Goal: Task Accomplishment & Management: Manage account settings

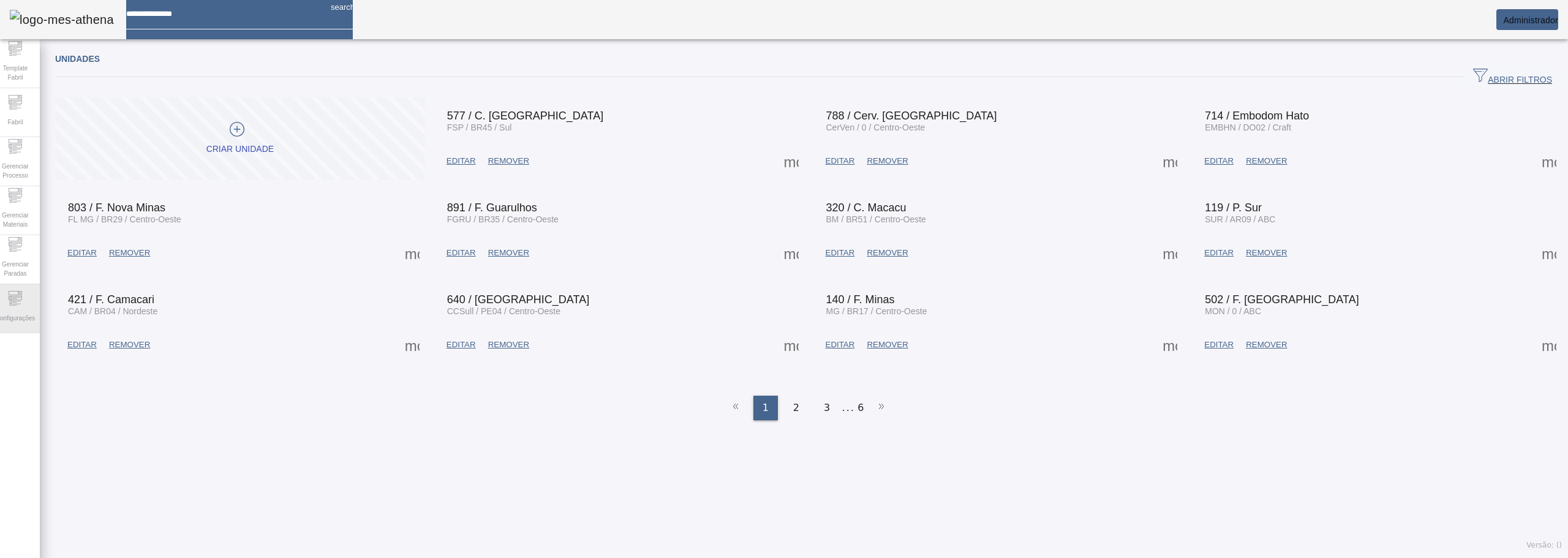
click at [9, 302] on div "Configurações" at bounding box center [16, 309] width 49 height 49
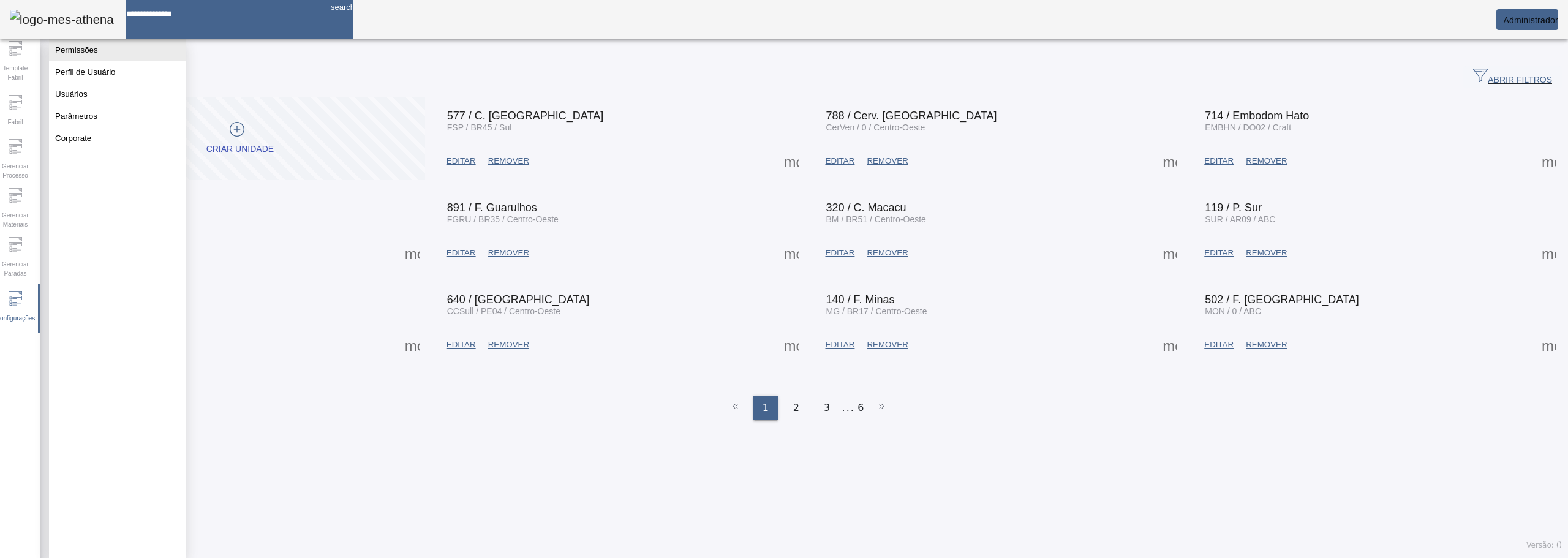
click at [80, 52] on button "Permissões" at bounding box center [117, 50] width 137 height 22
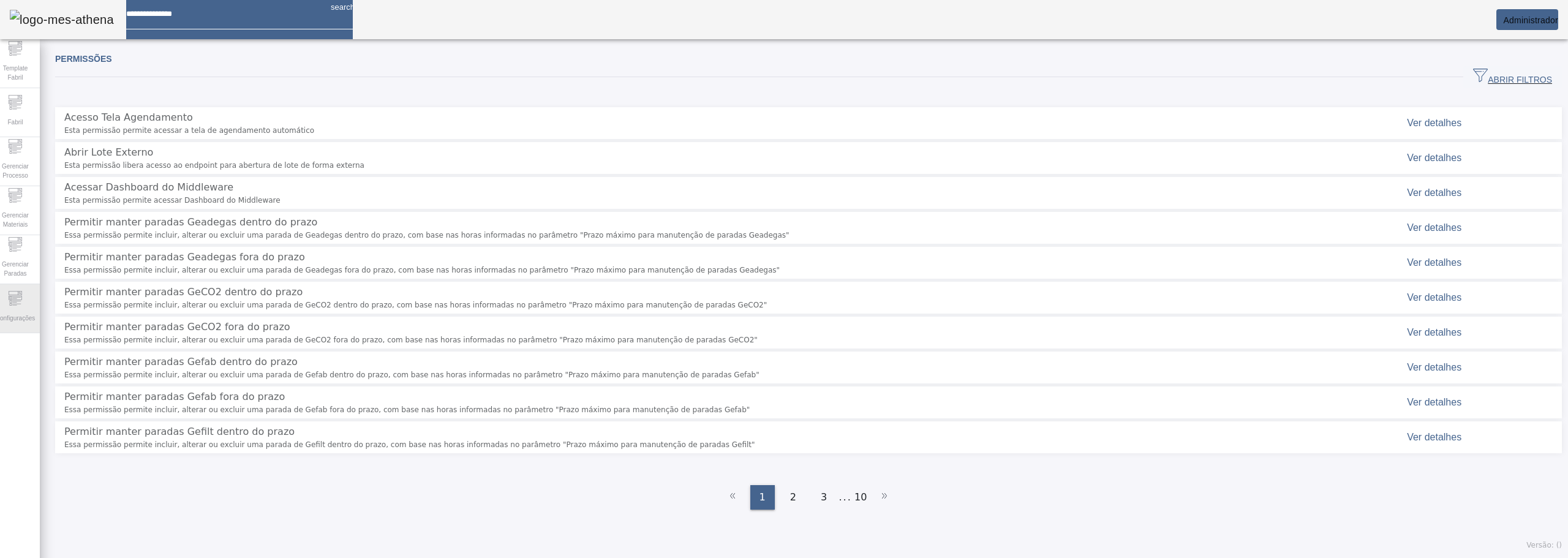
click at [23, 295] on icon at bounding box center [15, 298] width 15 height 15
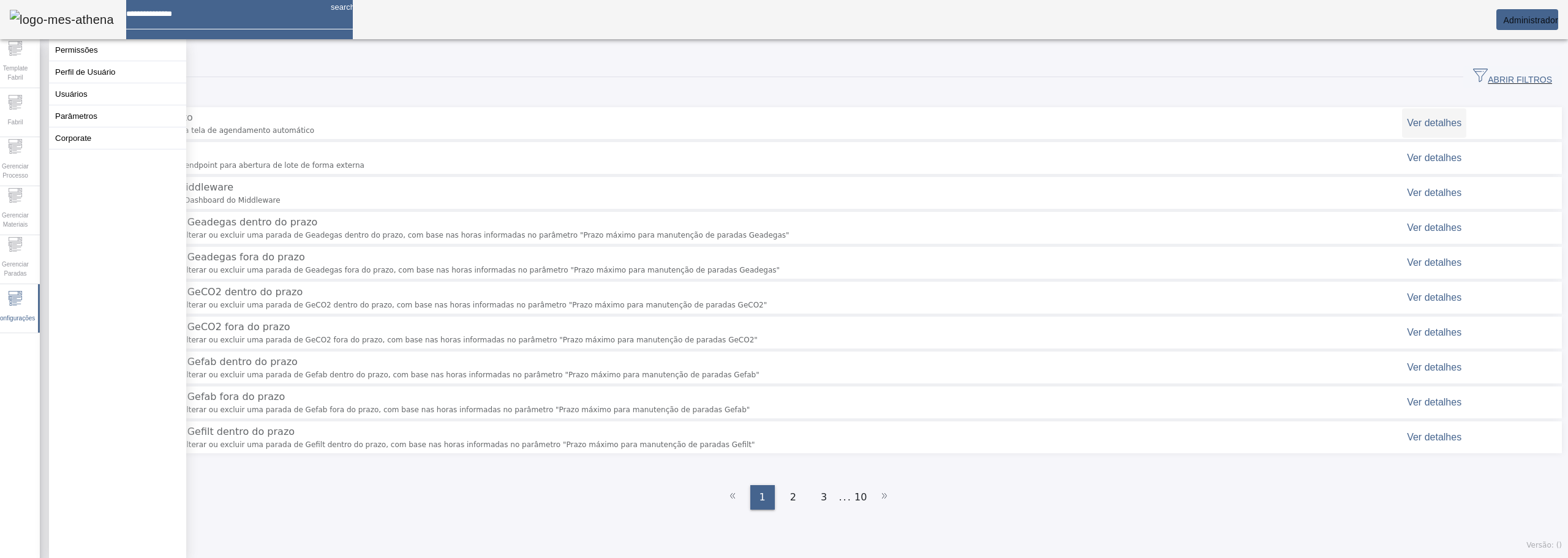
click at [1406, 117] on span "Ver detalhes" at bounding box center [1433, 122] width 54 height 11
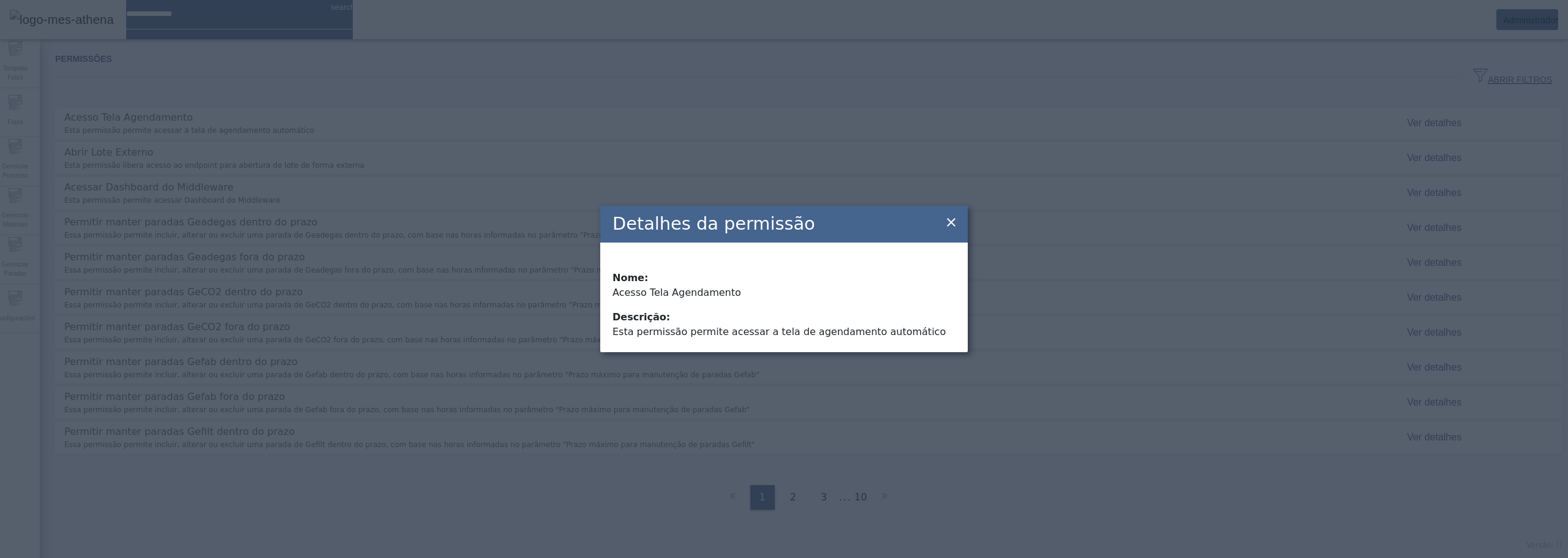
click at [956, 226] on icon at bounding box center [950, 222] width 15 height 15
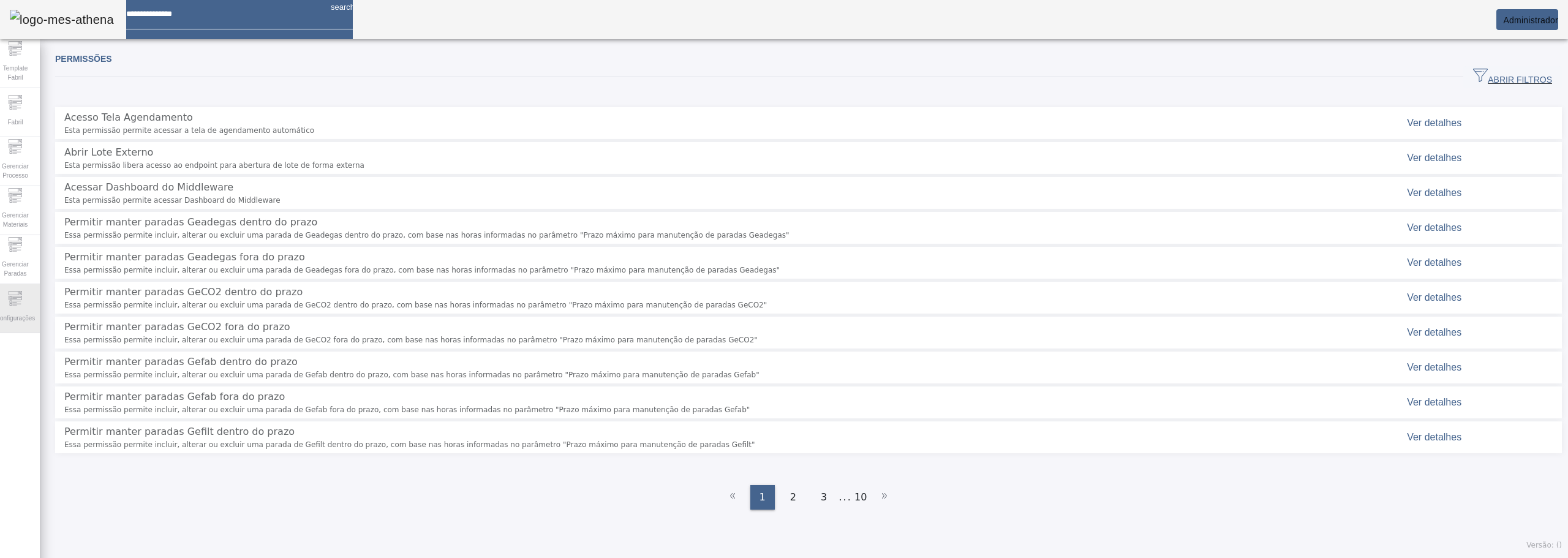
click at [17, 305] on icon at bounding box center [14, 305] width 4 height 1
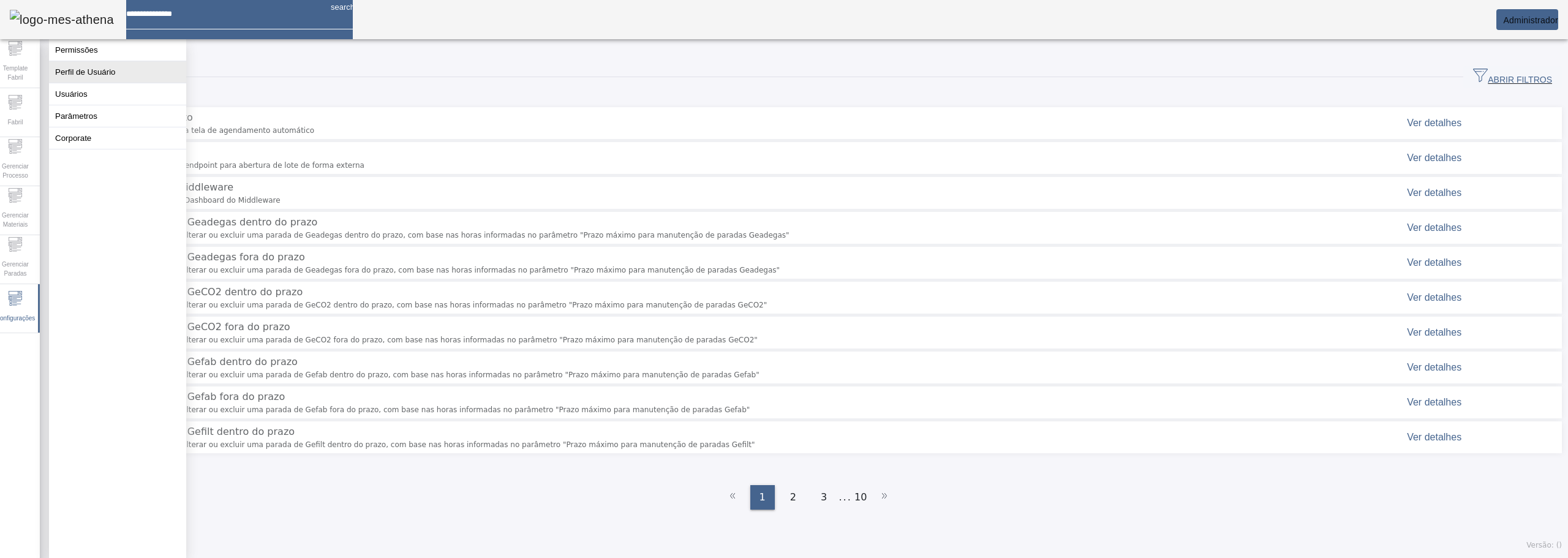
click at [95, 83] on button "Perfil de Usuário" at bounding box center [117, 72] width 137 height 22
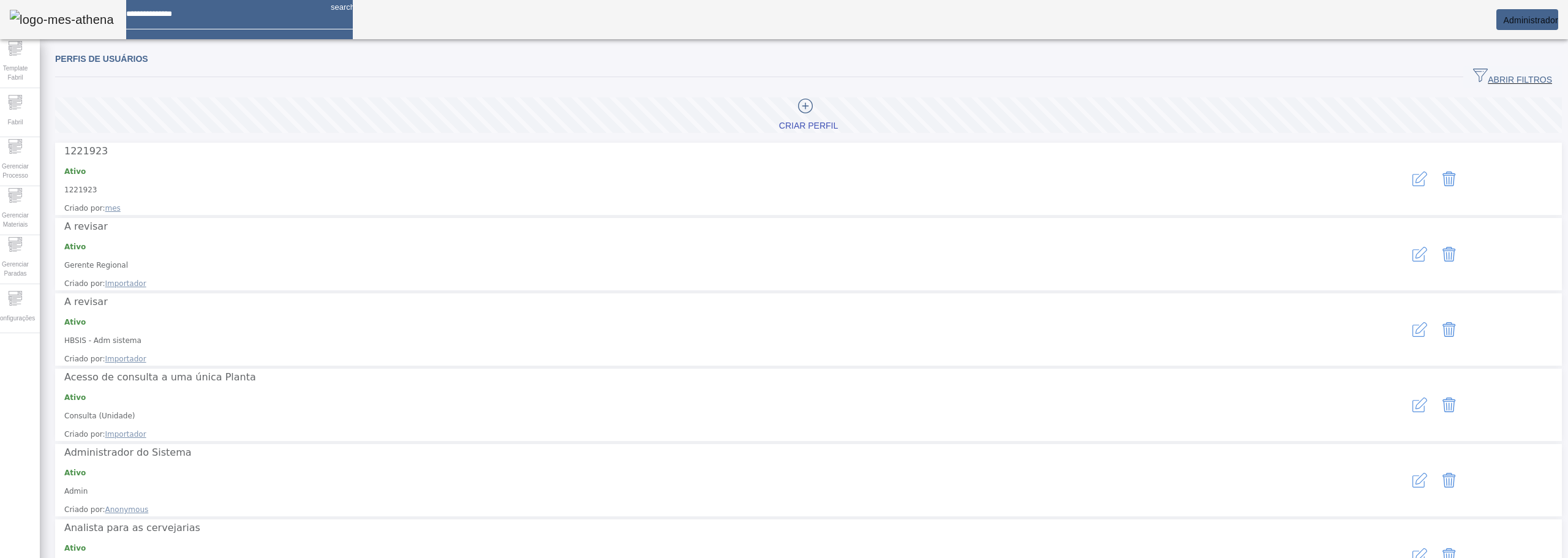
click at [1514, 69] on span "button" at bounding box center [1512, 77] width 99 height 30
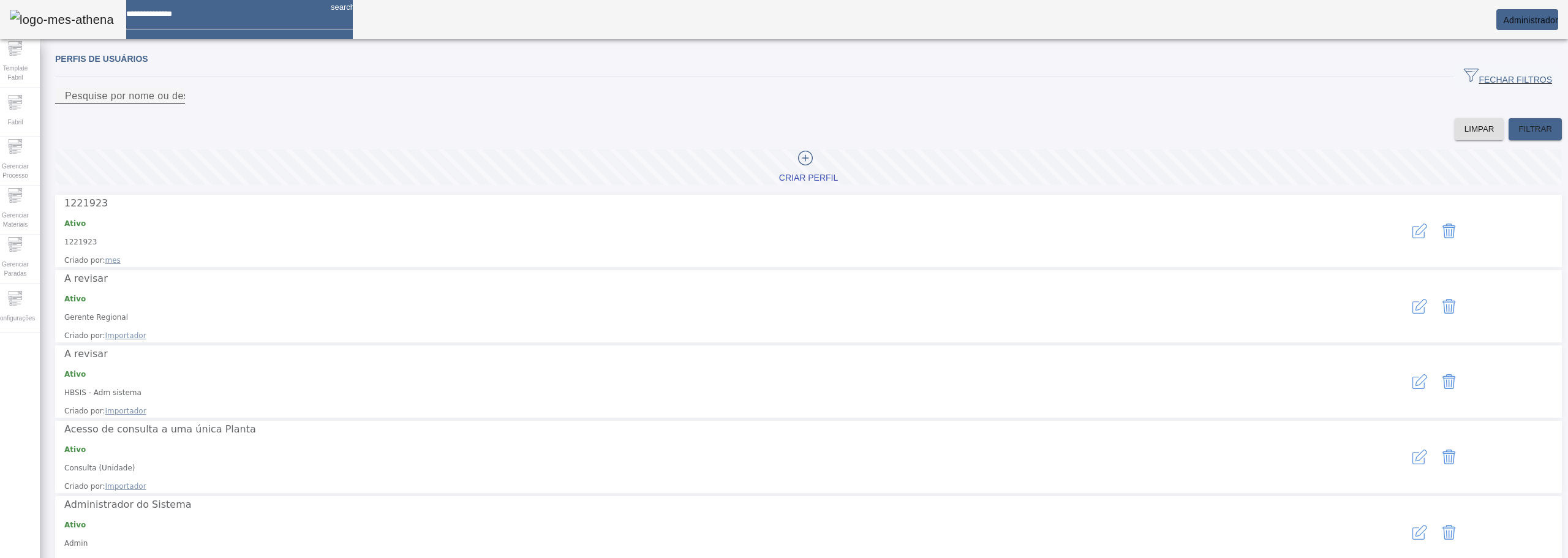
click at [175, 104] on input "Pesquise por nome ou descrição" at bounding box center [120, 96] width 110 height 15
type input "**********"
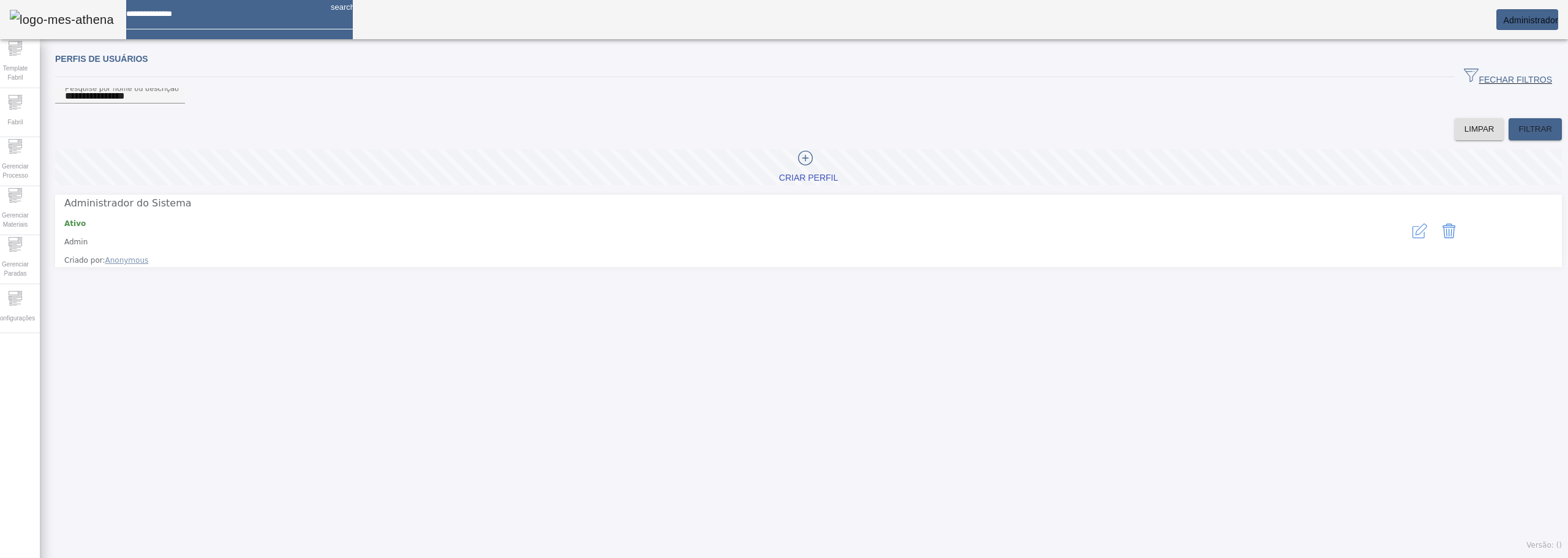
click at [1412, 238] on icon "button" at bounding box center [1419, 231] width 15 height 15
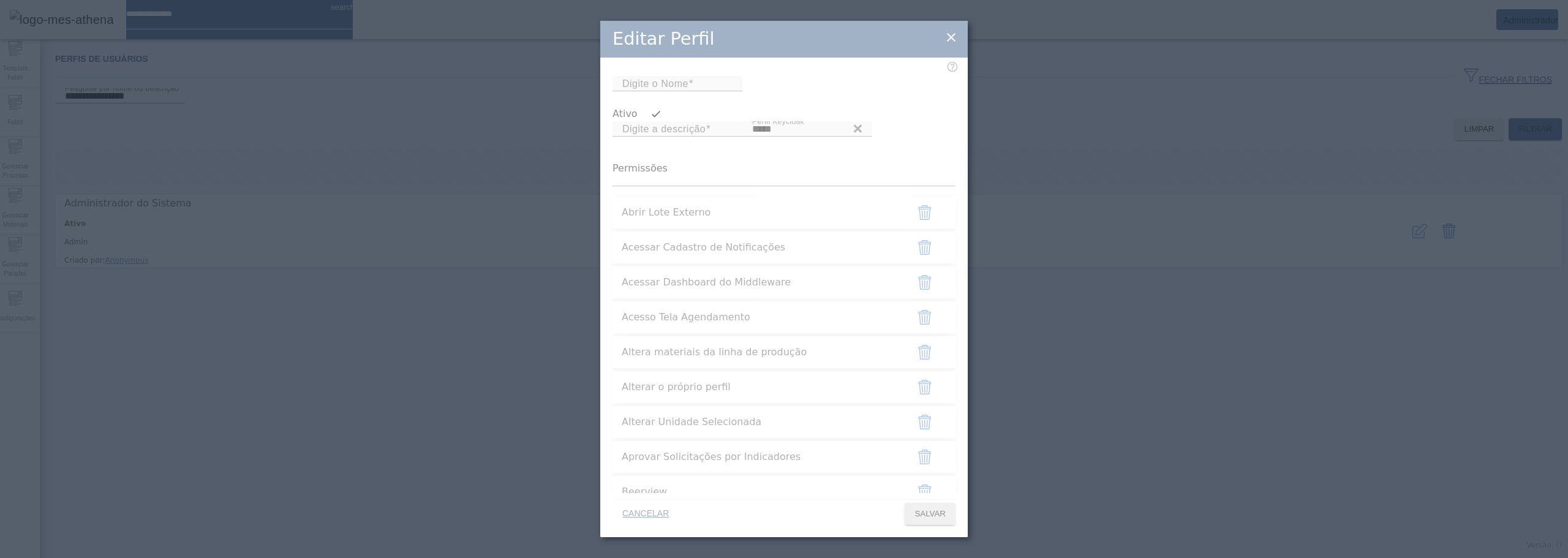
type input "*****"
type input "**********"
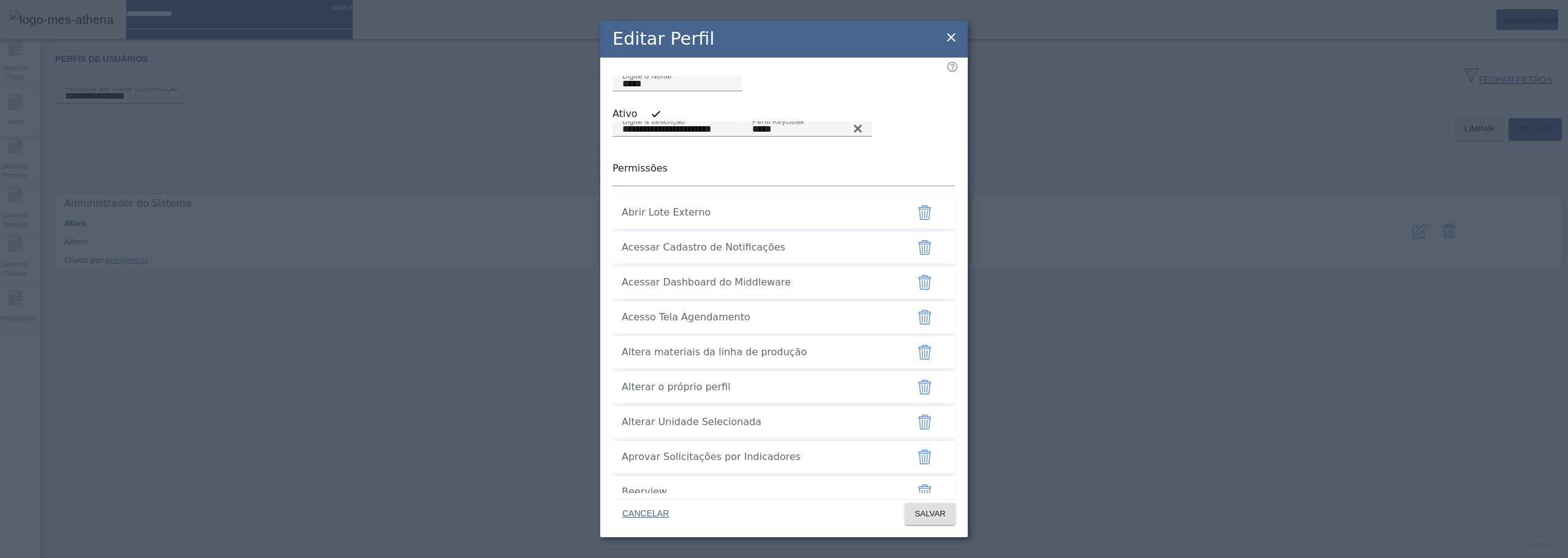
click at [649, 186] on div "Permissões" at bounding box center [784, 174] width 343 height 26
click at [648, 175] on p "Permissões" at bounding box center [784, 168] width 343 height 15
click at [752, 137] on input "*****" at bounding box center [807, 129] width 110 height 15
click at [700, 297] on div "Acessar Dashboard do Middleware" at bounding box center [760, 283] width 276 height 30
click at [683, 290] on span "Acessar Dashboard do Middleware" at bounding box center [760, 282] width 276 height 15
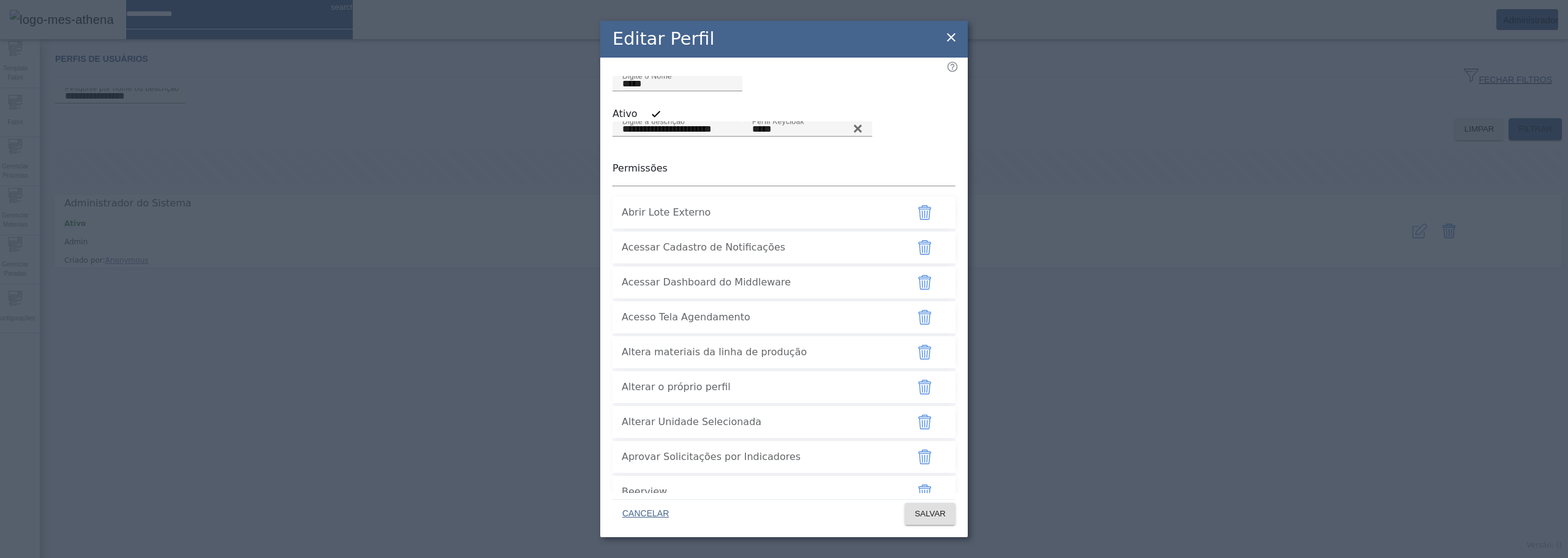
drag, startPoint x: 619, startPoint y: 339, endPoint x: 796, endPoint y: 334, distance: 177.1
click at [796, 299] on li "Acessar Dashboard do Middleware" at bounding box center [784, 282] width 343 height 32
click at [796, 290] on span "Acessar Dashboard do Middleware" at bounding box center [760, 282] width 276 height 15
click at [910, 297] on button "button" at bounding box center [924, 283] width 30 height 30
click at [937, 511] on span "SALVAR" at bounding box center [930, 514] width 32 height 12
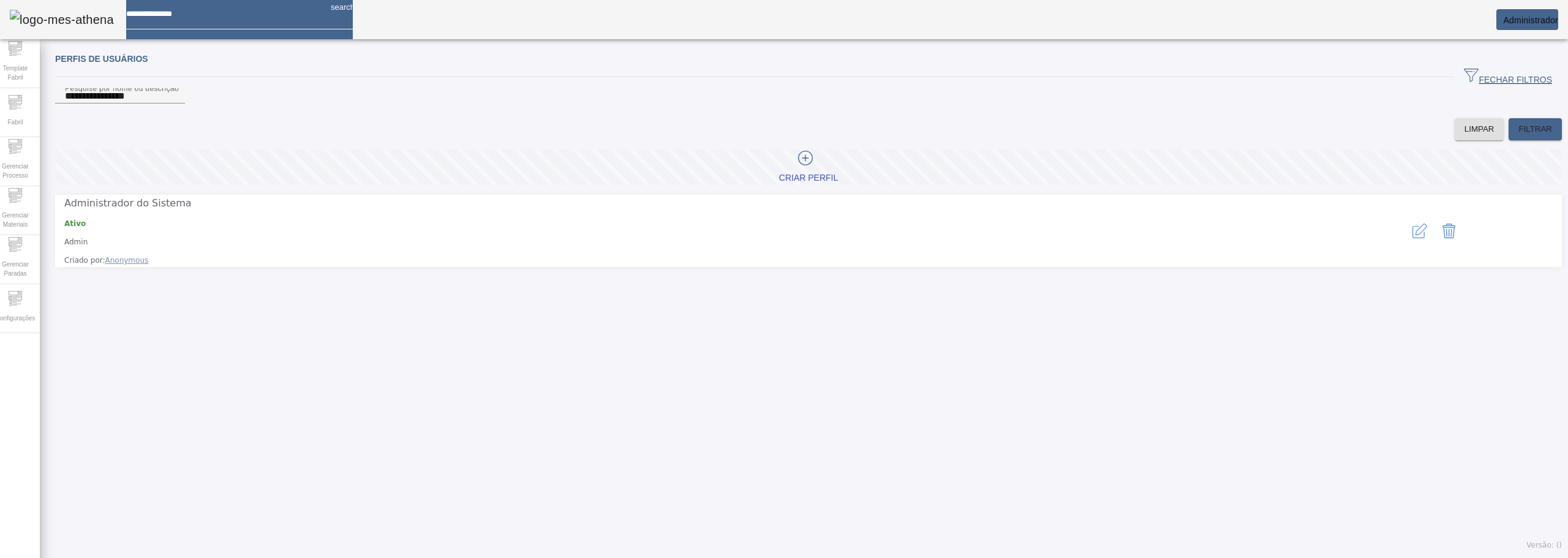
click at [1415, 234] on icon "button" at bounding box center [1421, 230] width 12 height 12
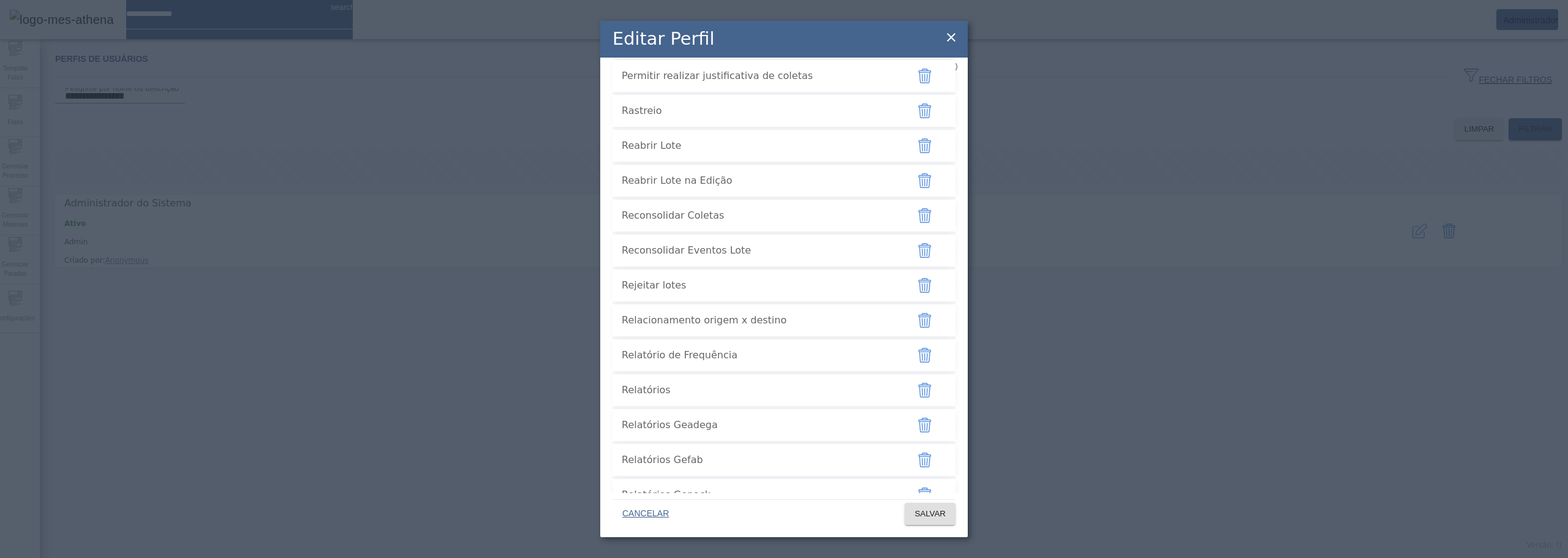
scroll to position [3262, 0]
click at [920, 465] on icon "button" at bounding box center [924, 463] width 15 height 15
click at [918, 514] on span "SALVAR" at bounding box center [930, 514] width 32 height 12
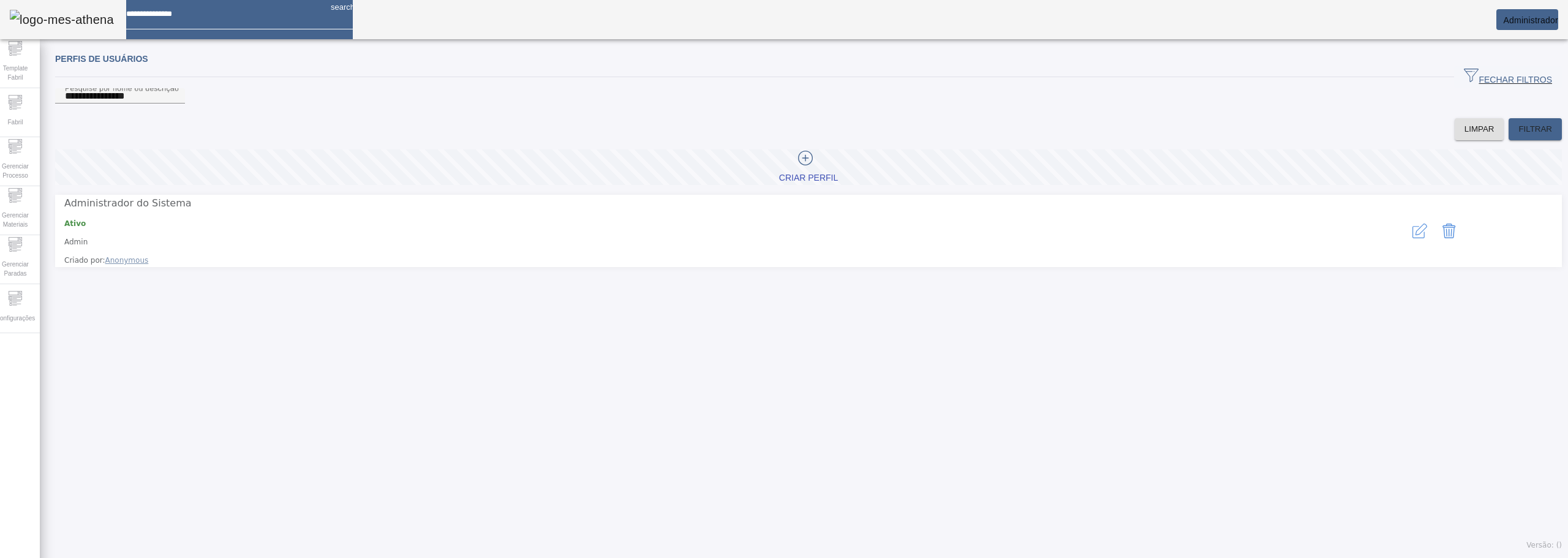
click at [1404, 237] on button "button" at bounding box center [1419, 231] width 30 height 30
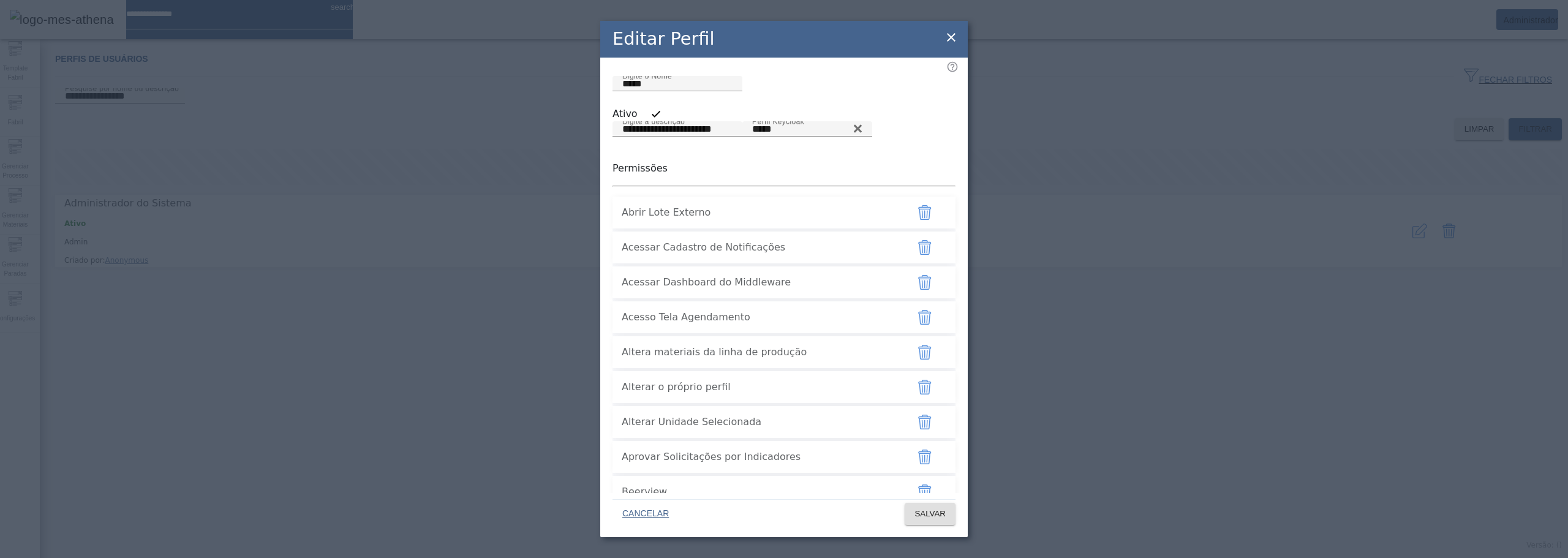
click at [948, 39] on icon at bounding box center [950, 36] width 15 height 15
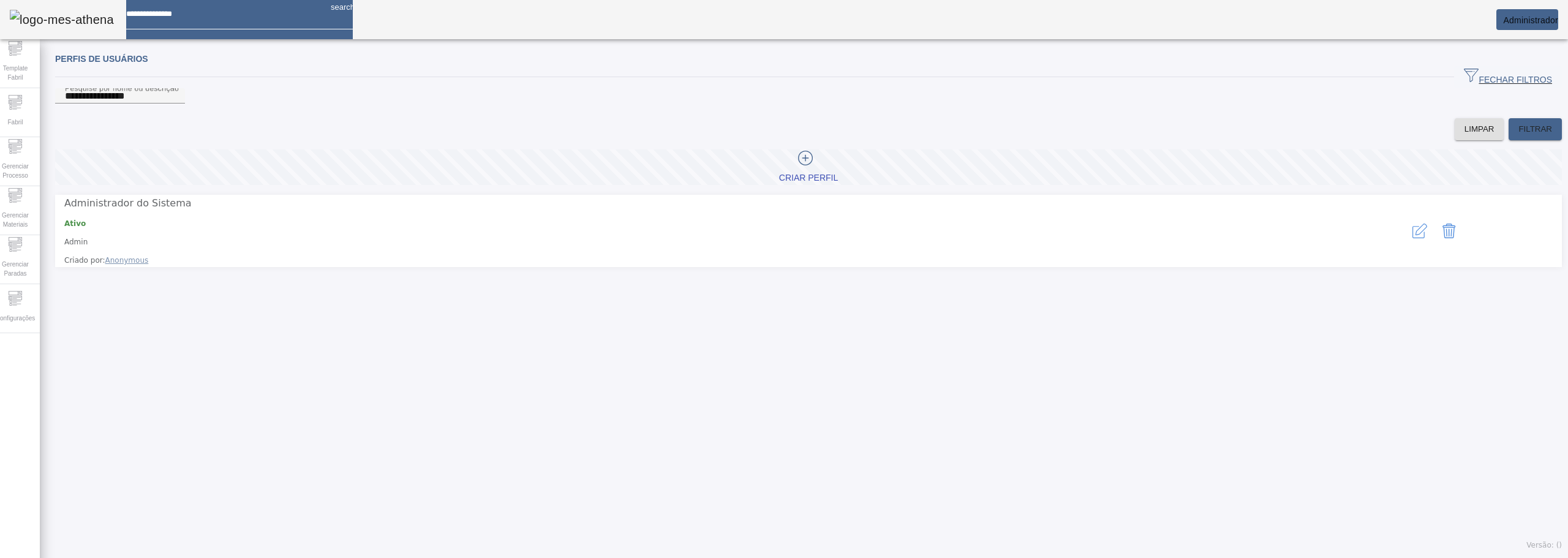
click at [1509, 15] on mat-card "Administrador" at bounding box center [1527, 19] width 62 height 21
click at [19, 299] on icon at bounding box center [16, 297] width 14 height 4
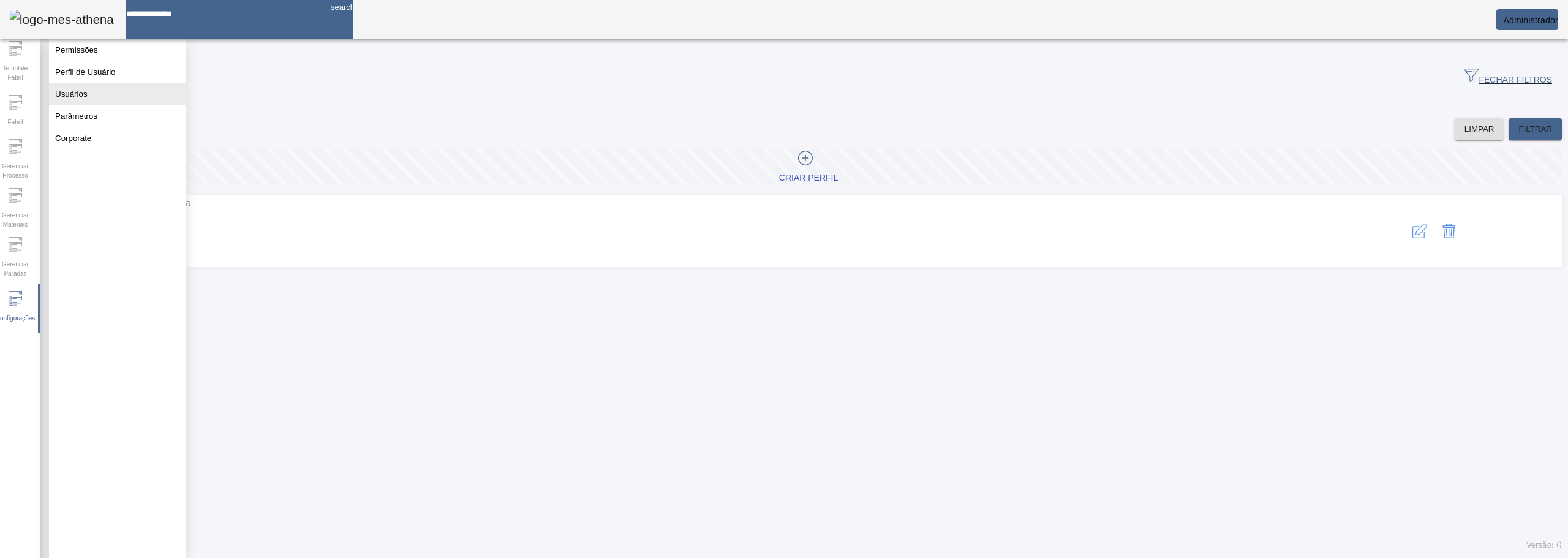
click at [102, 103] on button "Usuários" at bounding box center [117, 94] width 137 height 22
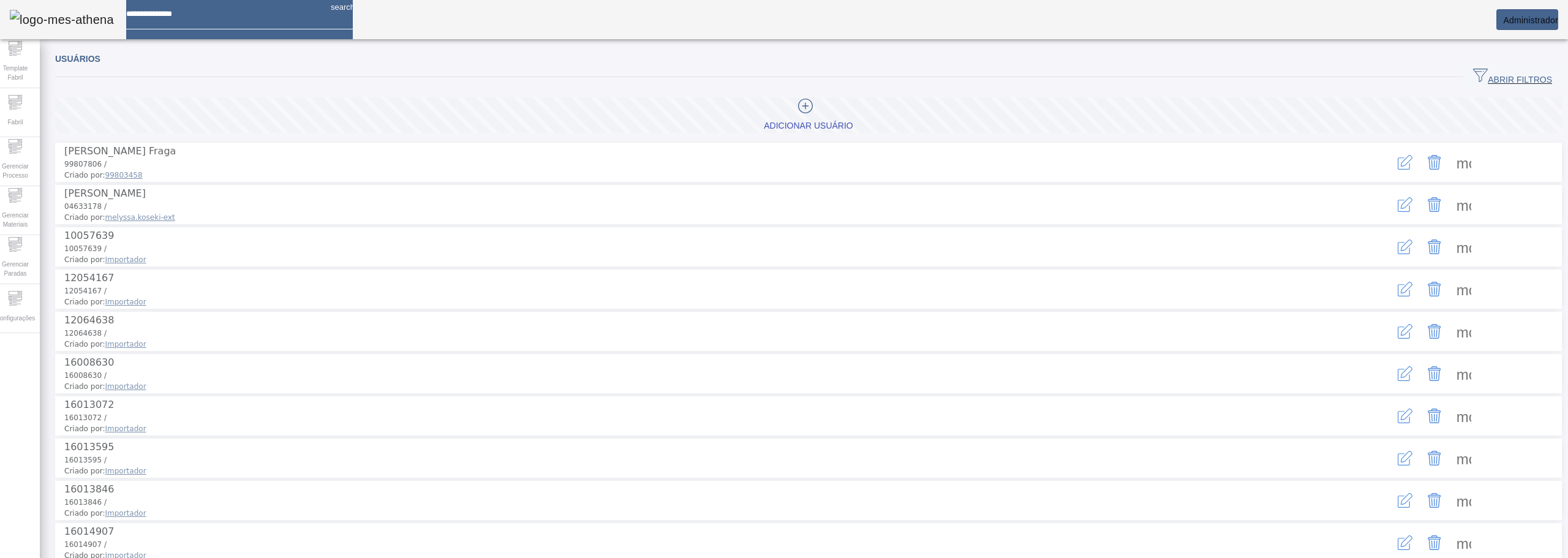
click at [1485, 73] on span "ABRIR FILTROS" at bounding box center [1512, 77] width 79 height 19
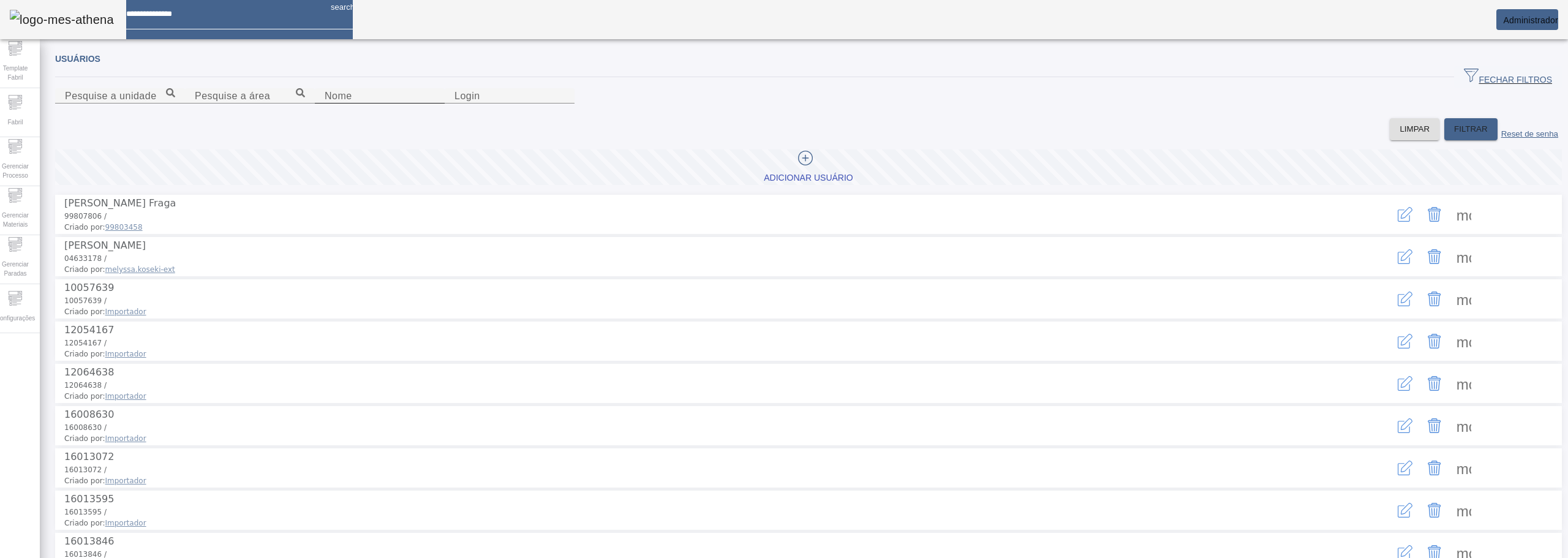
click at [324, 104] on input "Nome" at bounding box center [379, 96] width 110 height 15
type input "*******"
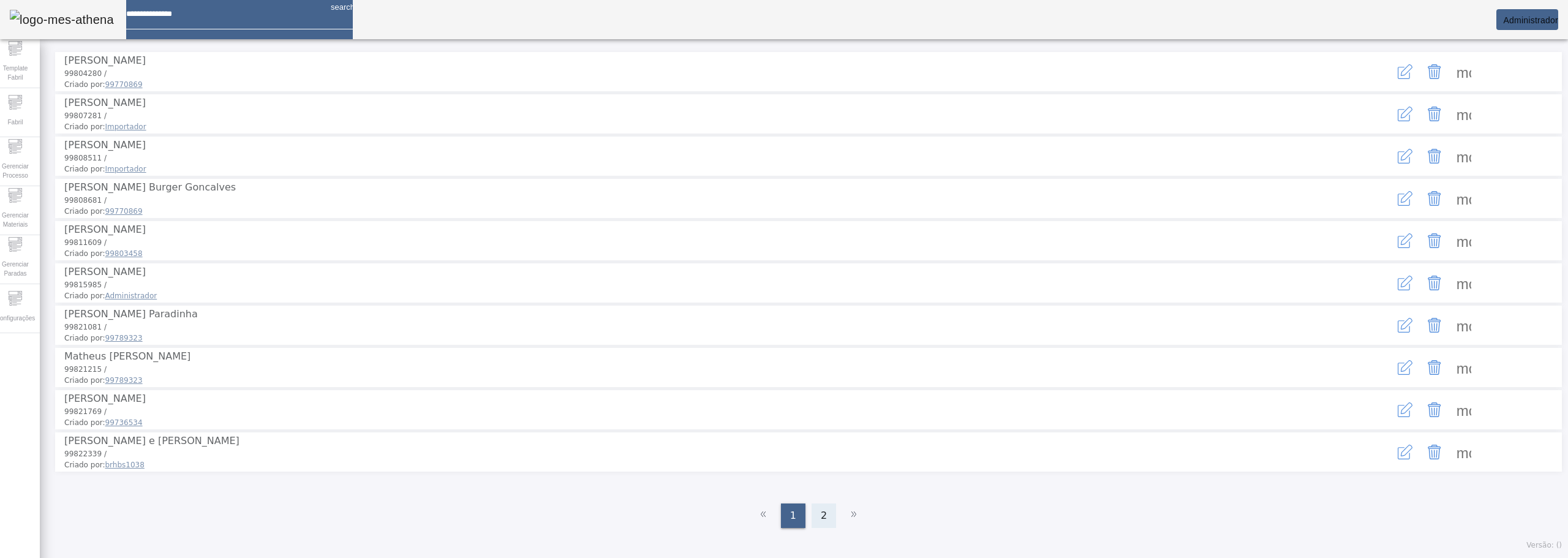
click at [821, 519] on span "2" at bounding box center [824, 516] width 6 height 15
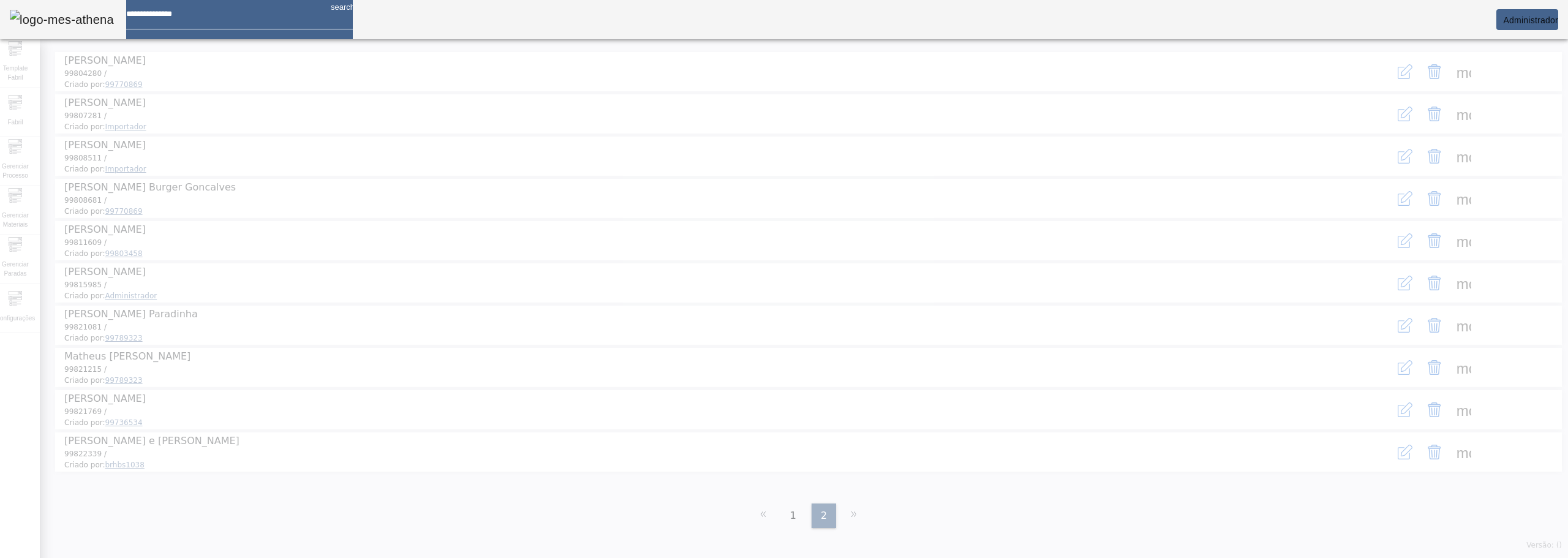
scroll to position [0, 0]
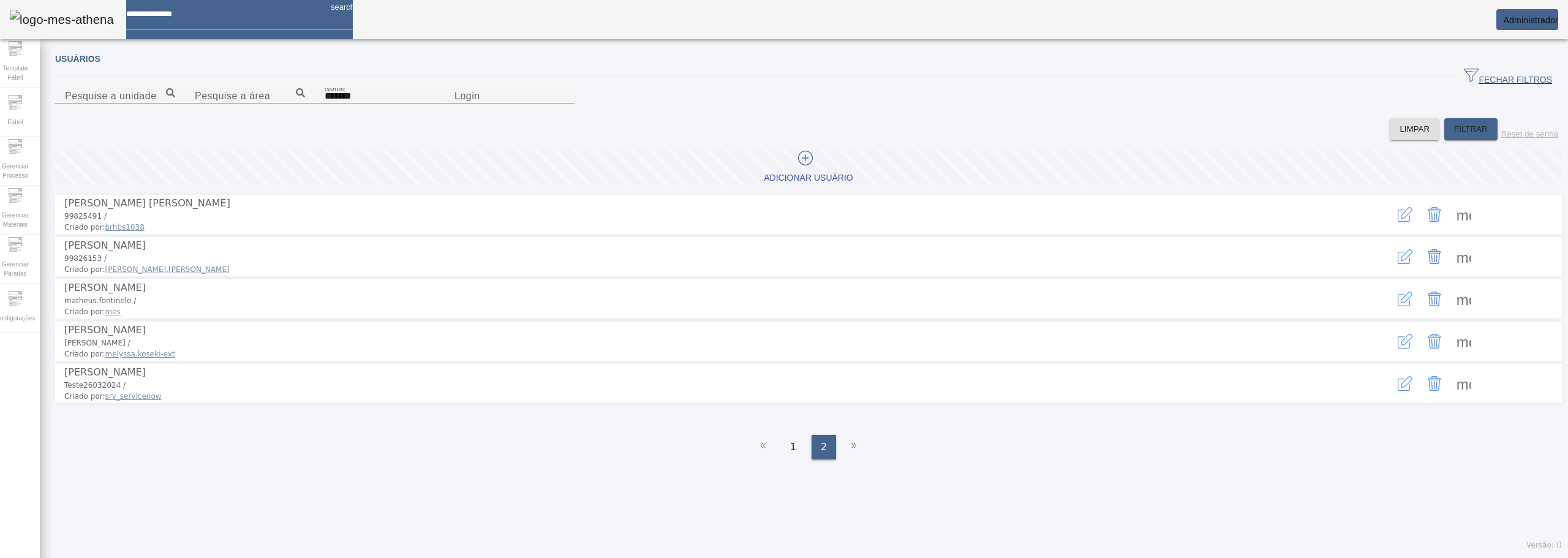
click at [1398, 349] on icon "button" at bounding box center [1404, 341] width 15 height 15
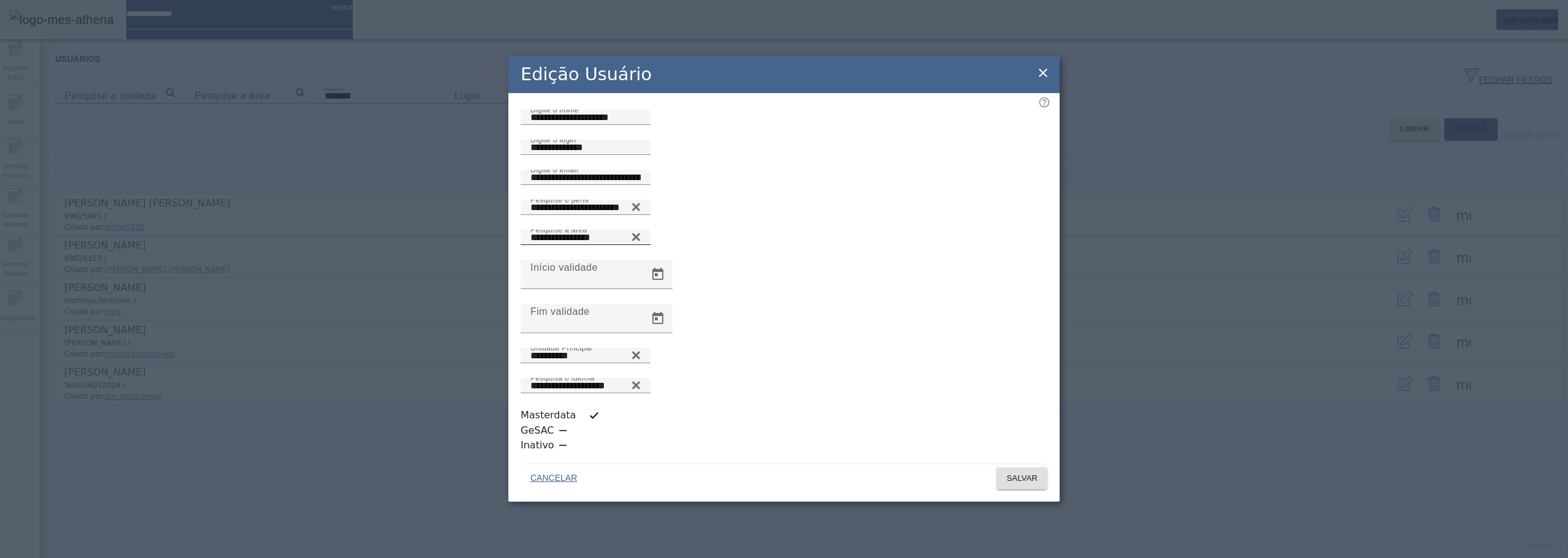
scroll to position [3, 0]
click at [640, 211] on icon at bounding box center [636, 207] width 8 height 8
click at [605, 215] on input "Pesquise o perfil" at bounding box center [585, 207] width 110 height 15
type input "*******"
click at [581, 215] on div at bounding box center [585, 208] width 110 height 16
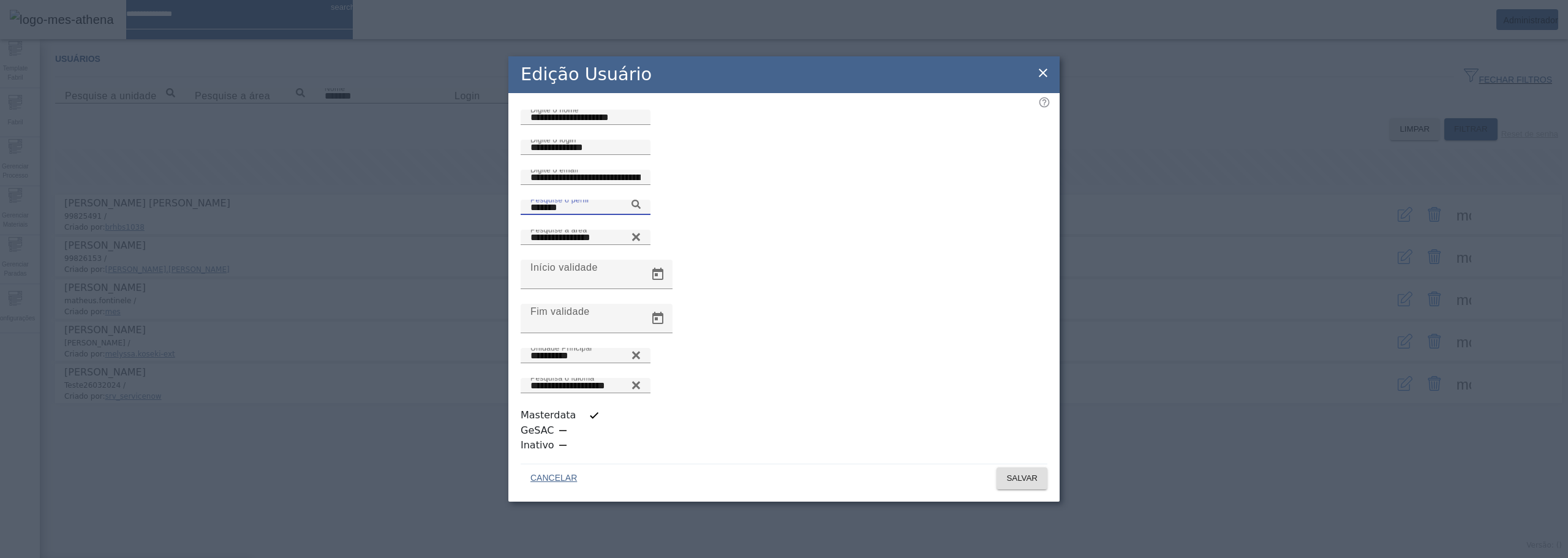
click at [1034, 472] on span "SALVAR" at bounding box center [1022, 478] width 32 height 12
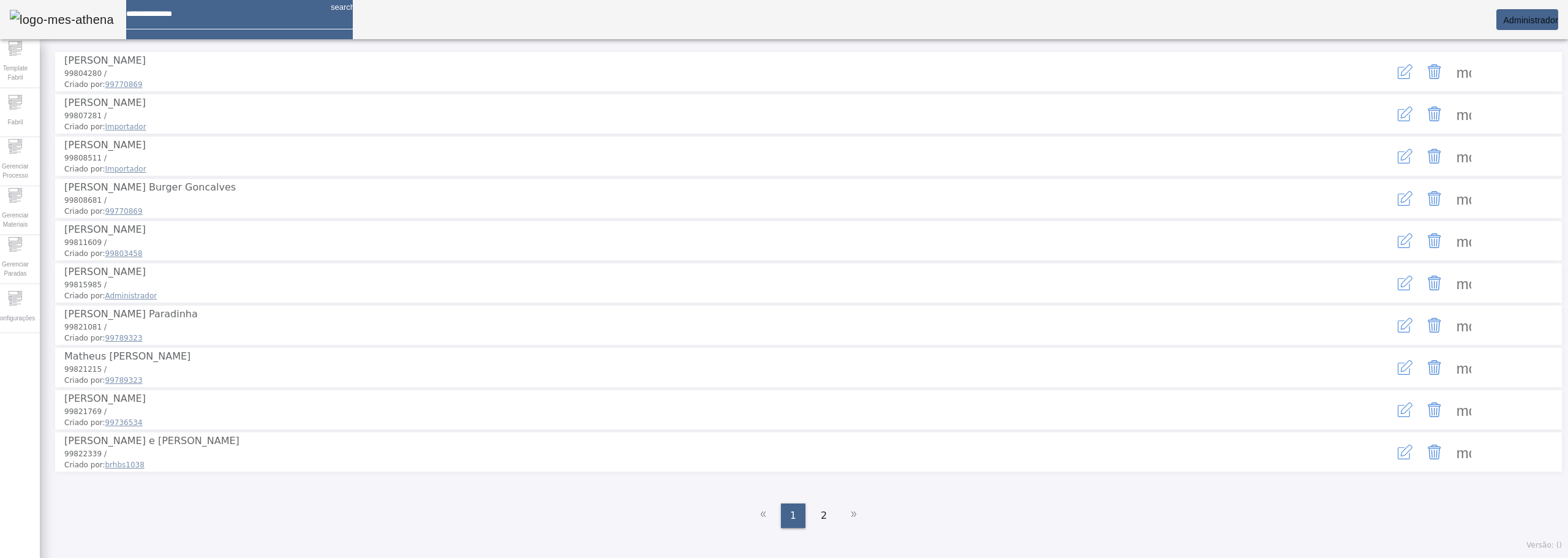
scroll to position [198, 0]
click at [821, 520] on span "2" at bounding box center [824, 516] width 6 height 15
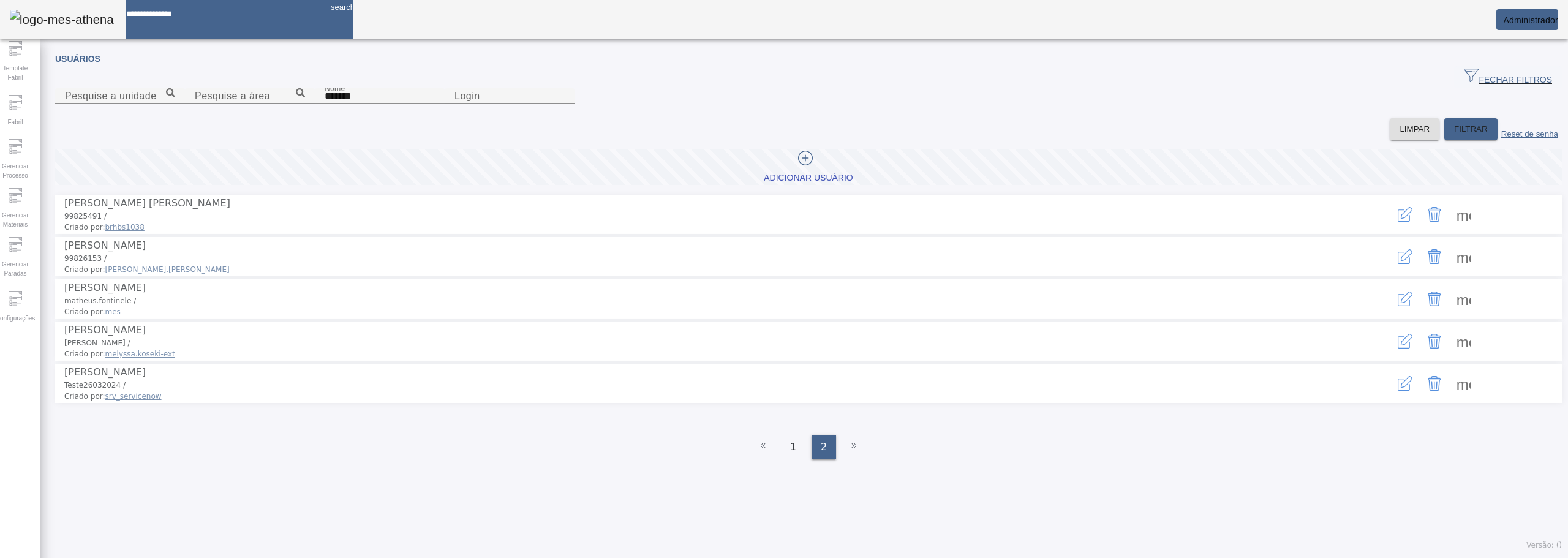
scroll to position [0, 0]
click at [1398, 349] on icon "button" at bounding box center [1404, 341] width 15 height 15
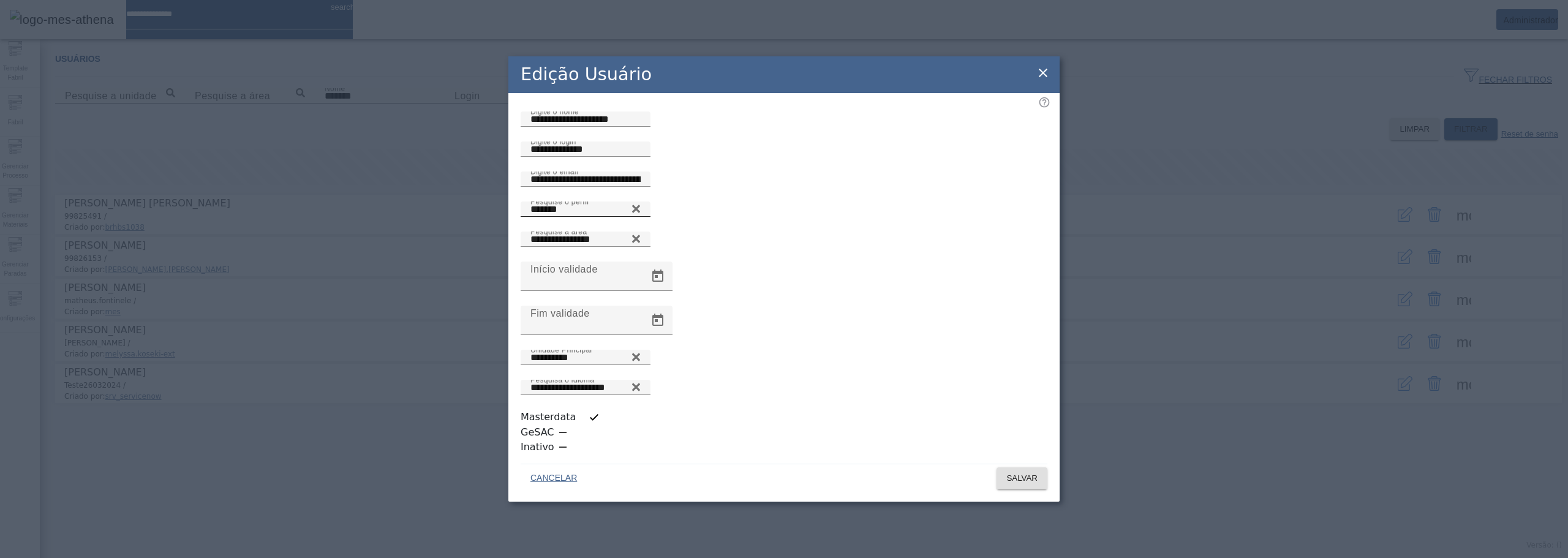
click at [622, 217] on input "*******" at bounding box center [585, 209] width 110 height 15
click at [641, 211] on icon at bounding box center [636, 205] width 9 height 9
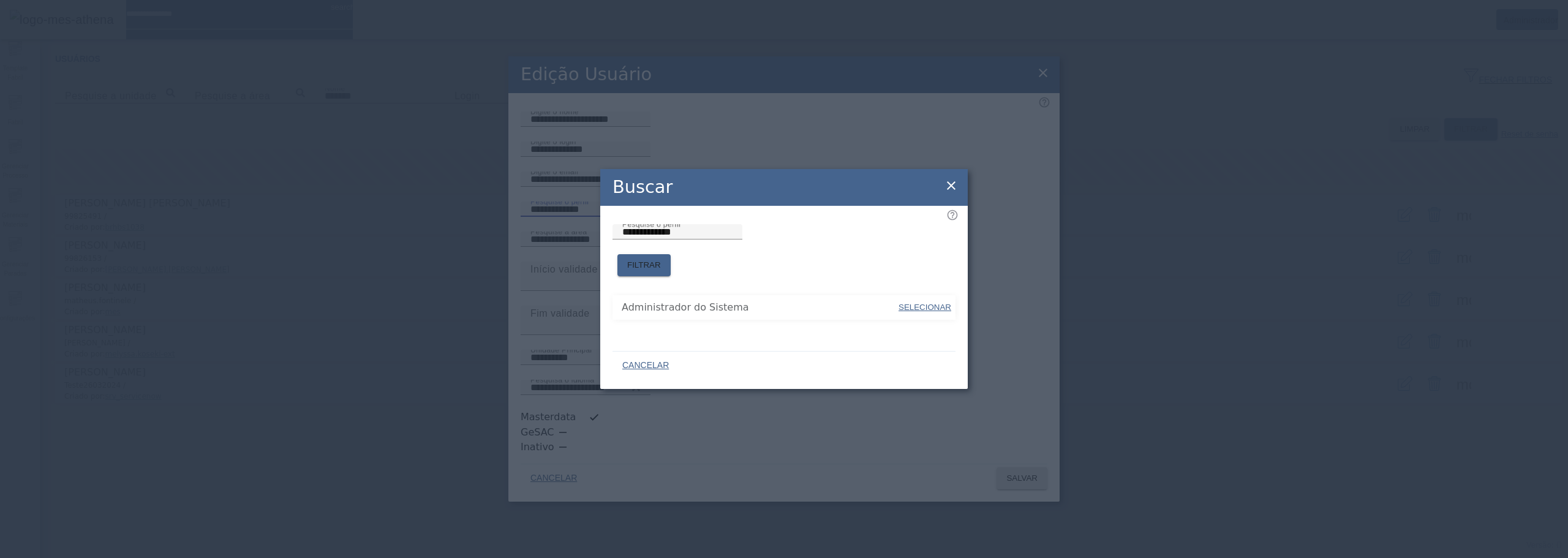
click at [937, 303] on span "SELECIONAR" at bounding box center [923, 307] width 52 height 9
type input "**********"
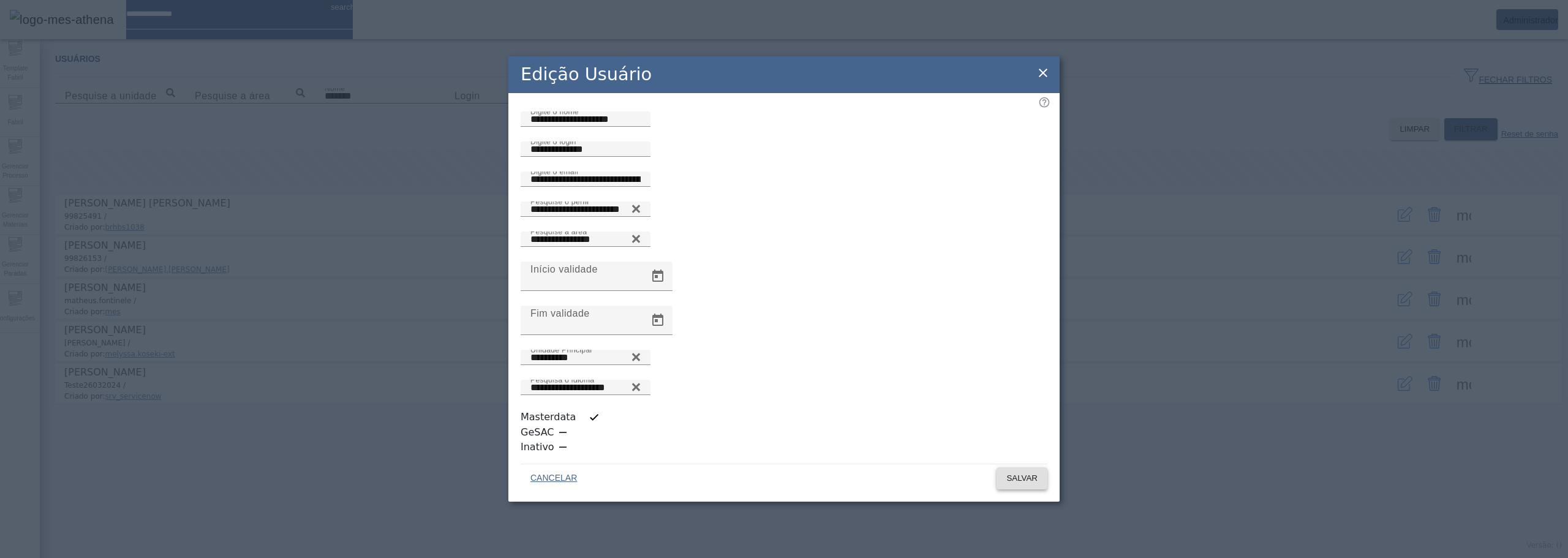
click at [1027, 468] on span at bounding box center [1022, 478] width 51 height 30
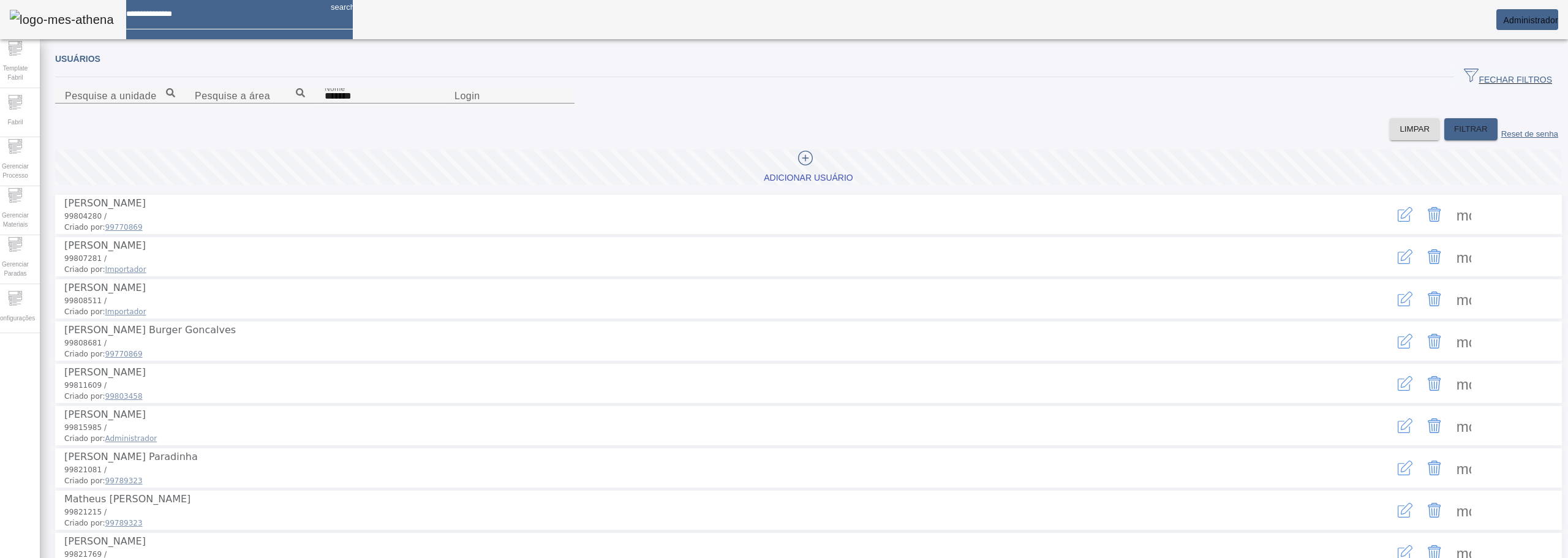
click at [1514, 557] on div "Operação realizada com sucesso!" at bounding box center [784, 565] width 1568 height 15
click at [1539, 21] on span "Administrador" at bounding box center [1531, 21] width 55 height 10
